Goal: Transaction & Acquisition: Purchase product/service

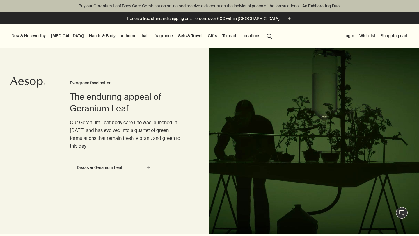
click at [89, 37] on font "Hands & Body" at bounding box center [102, 35] width 26 height 5
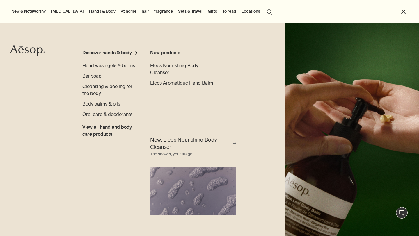
click at [98, 93] on font "Cleansing & peeling for the body" at bounding box center [107, 89] width 50 height 13
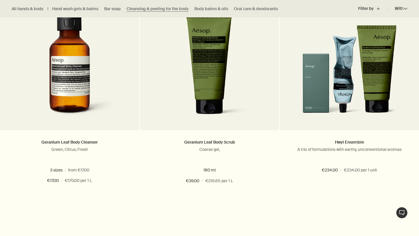
scroll to position [201, 0]
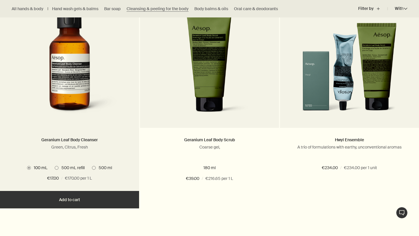
click at [59, 168] on span "500 mL refill" at bounding box center [71, 167] width 26 height 5
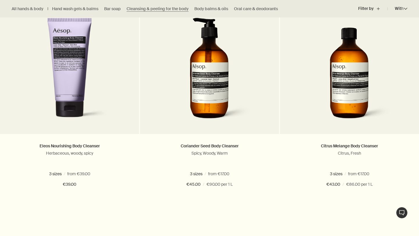
scroll to position [412, 0]
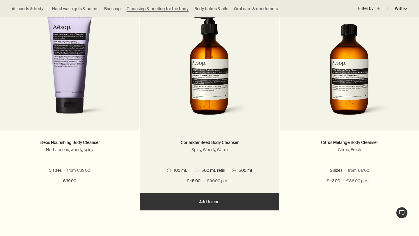
click at [197, 170] on span at bounding box center [197, 171] width 4 height 4
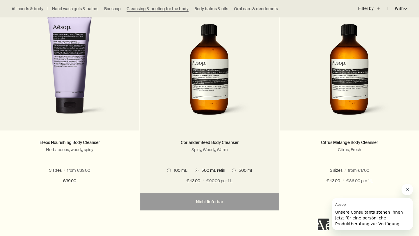
scroll to position [0, 0]
